Goal: Navigation & Orientation: Find specific page/section

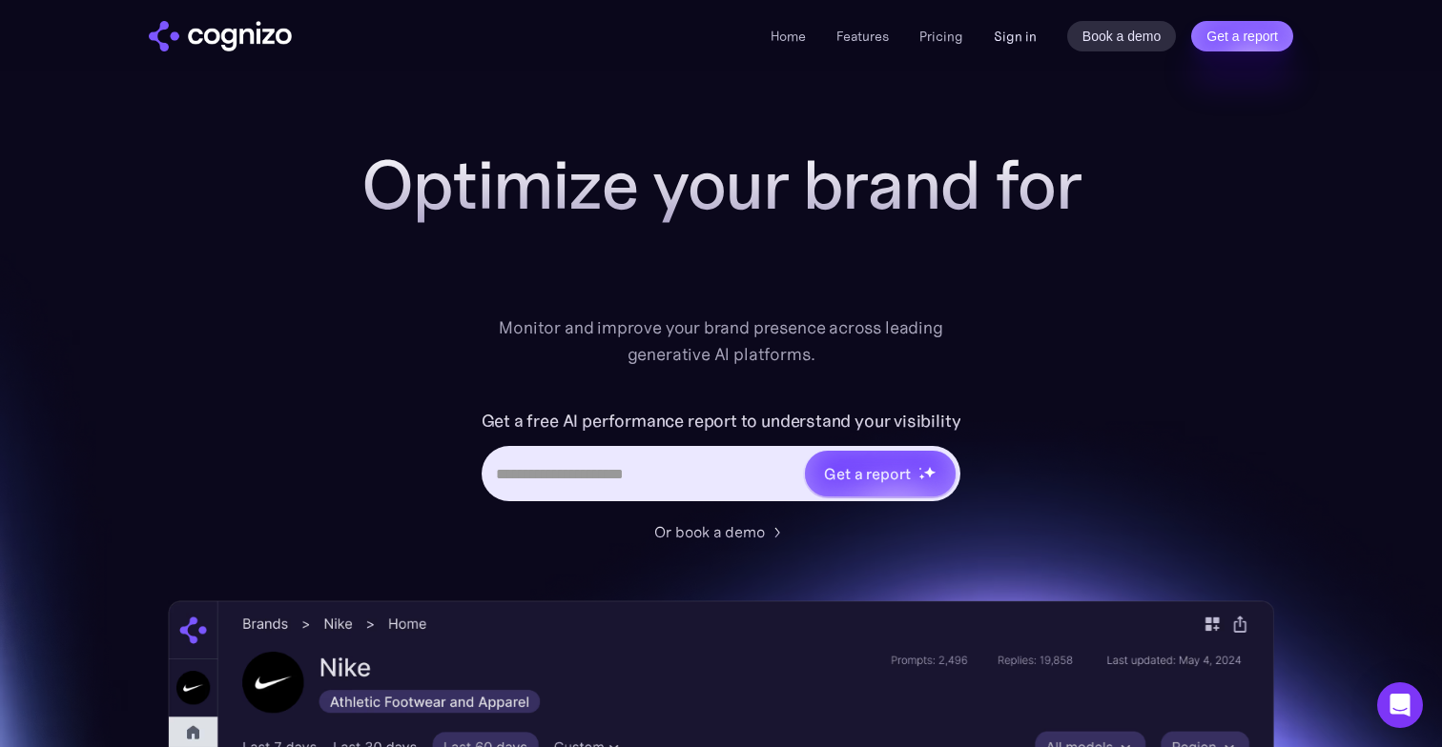
click at [1011, 38] on link "Sign in" at bounding box center [1014, 36] width 43 height 23
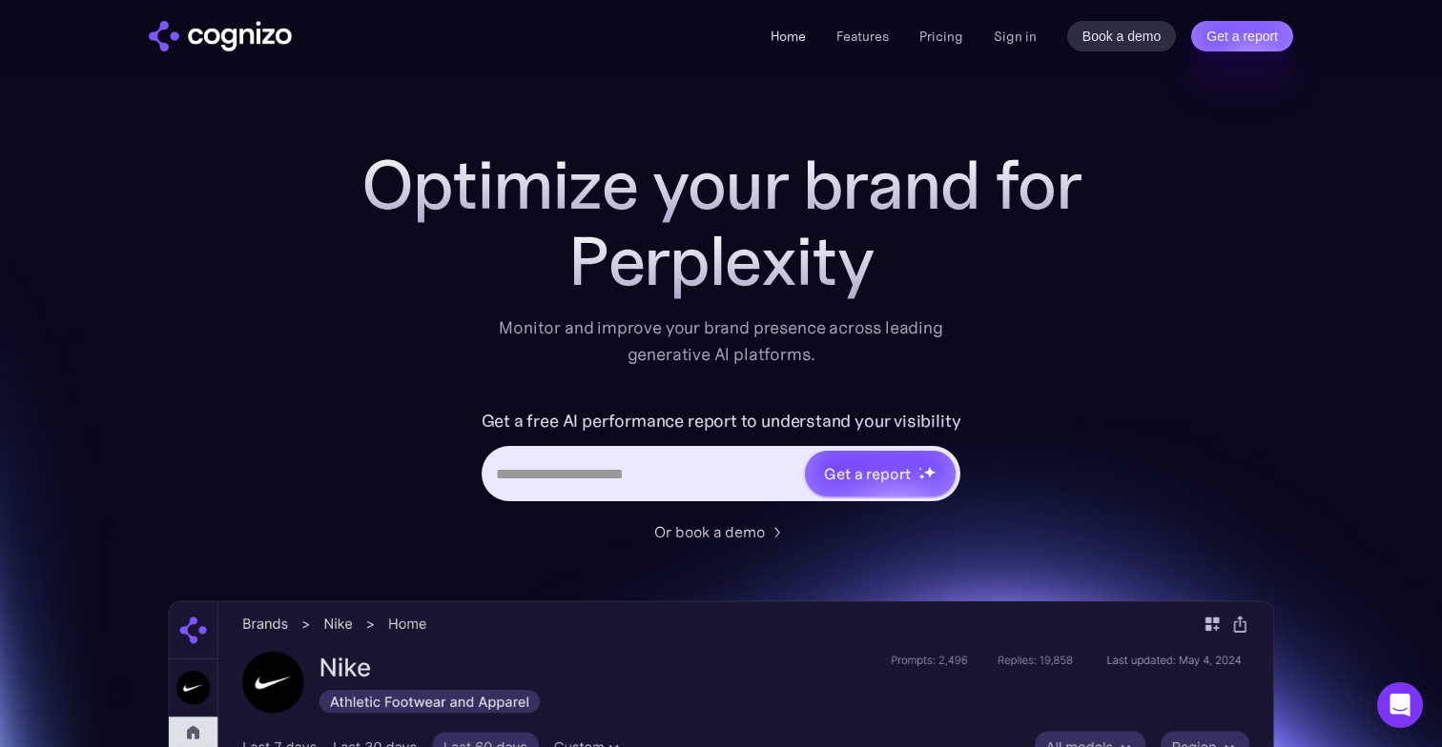
click at [795, 38] on link "Home" at bounding box center [787, 36] width 35 height 17
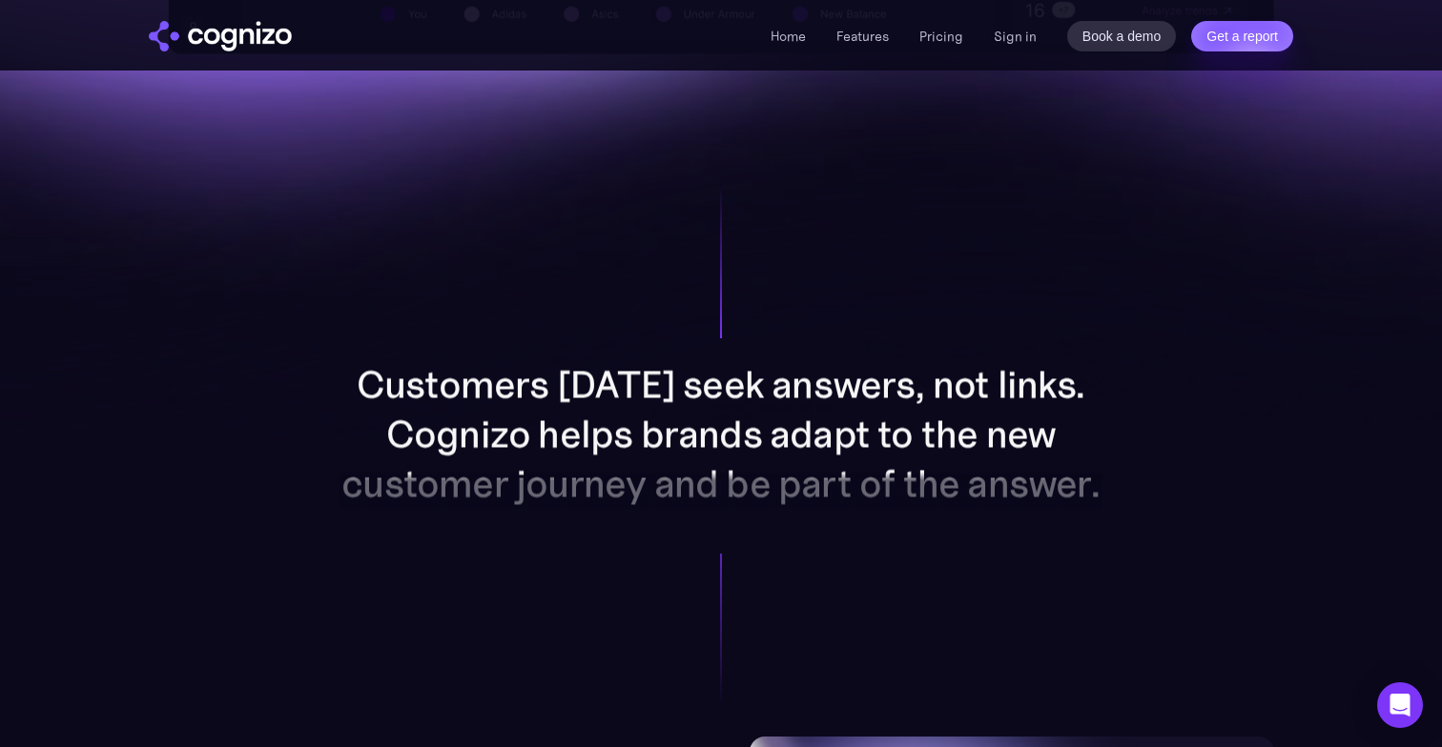
scroll to position [1346, 0]
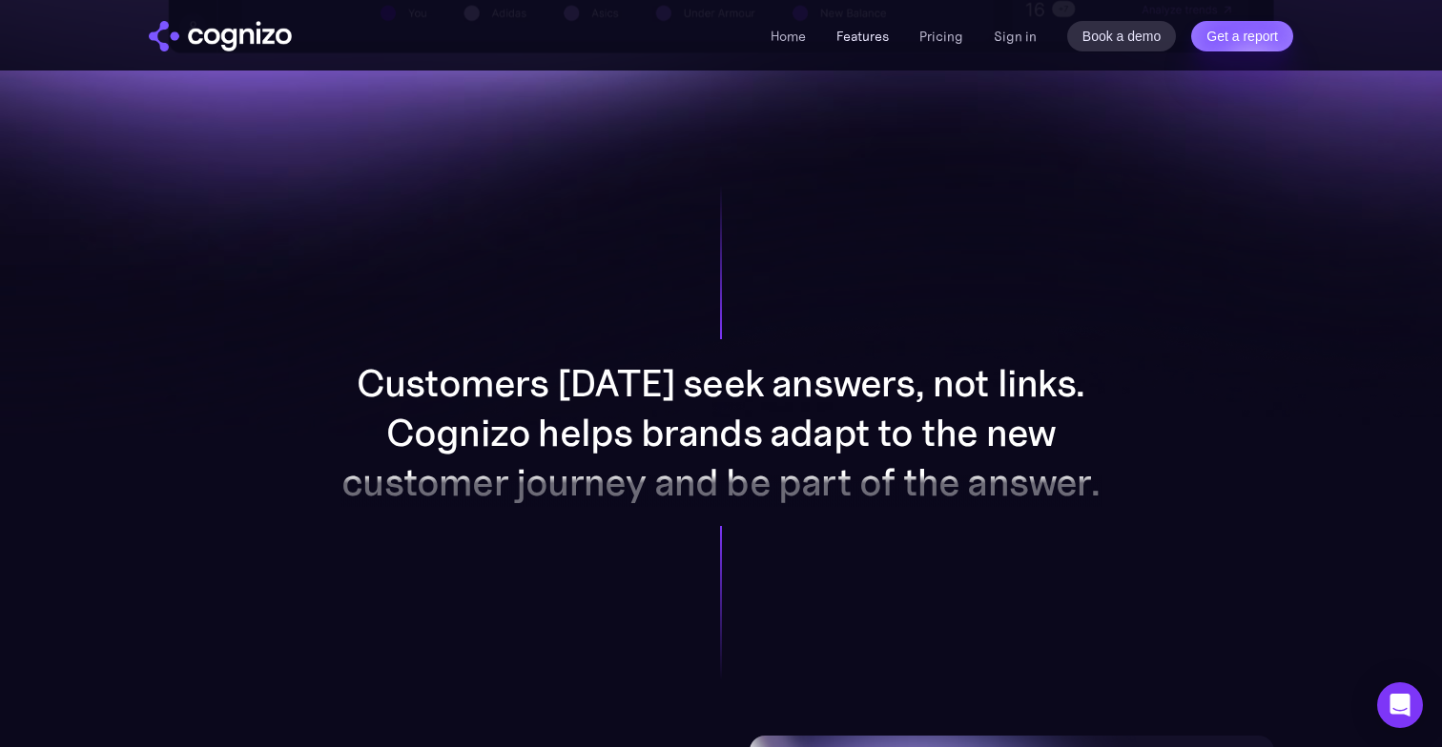
click at [871, 33] on link "Features" at bounding box center [862, 36] width 52 height 17
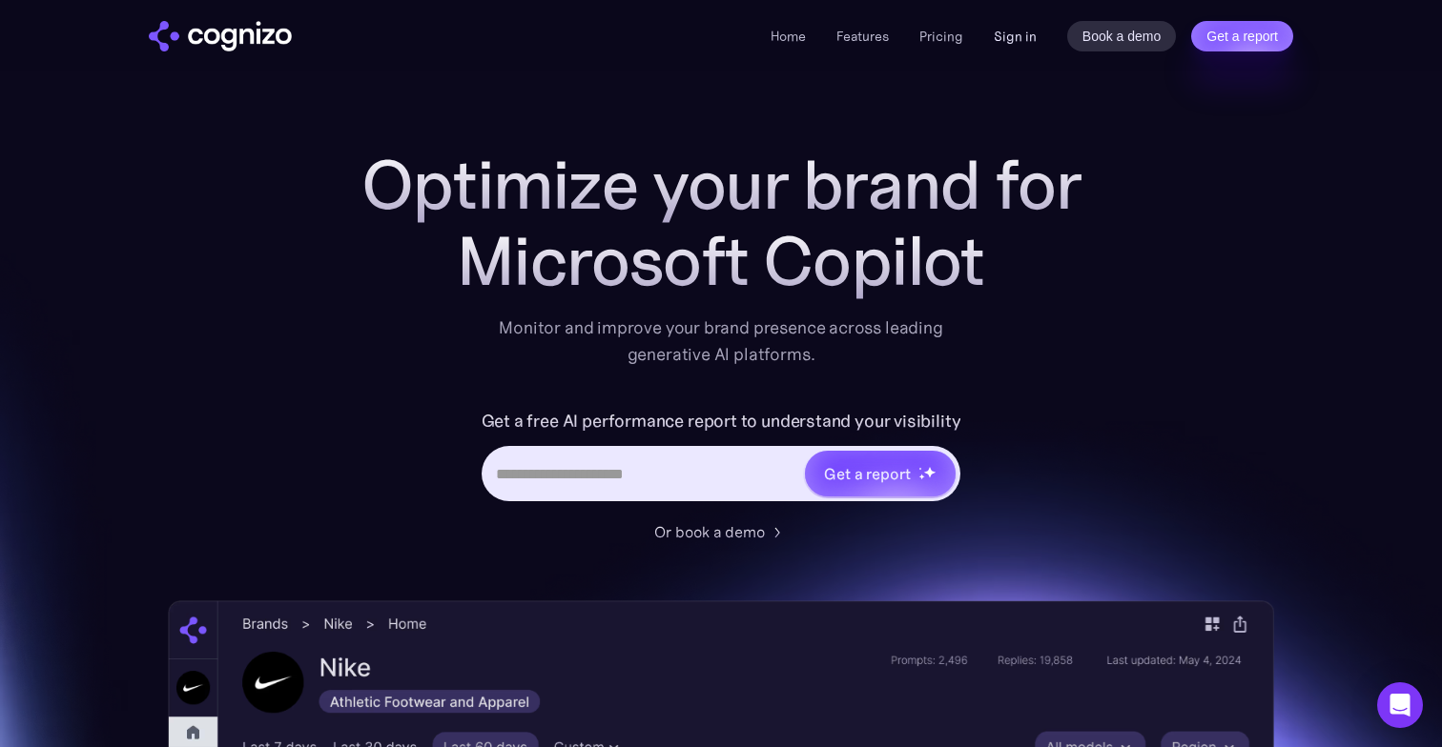
click at [1021, 38] on link "Sign in" at bounding box center [1014, 36] width 43 height 23
